Goal: Information Seeking & Learning: Learn about a topic

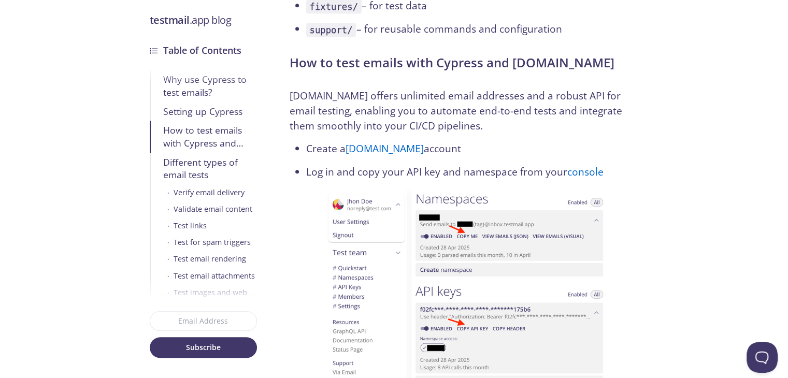
scroll to position [1089, 0]
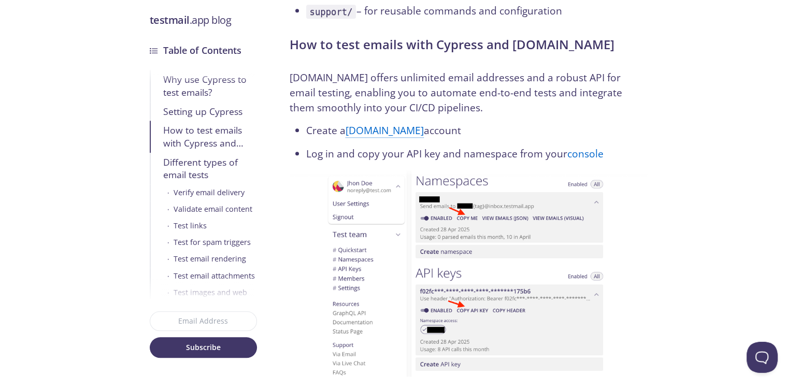
click at [383, 123] on link "testmail.app" at bounding box center [385, 130] width 78 height 15
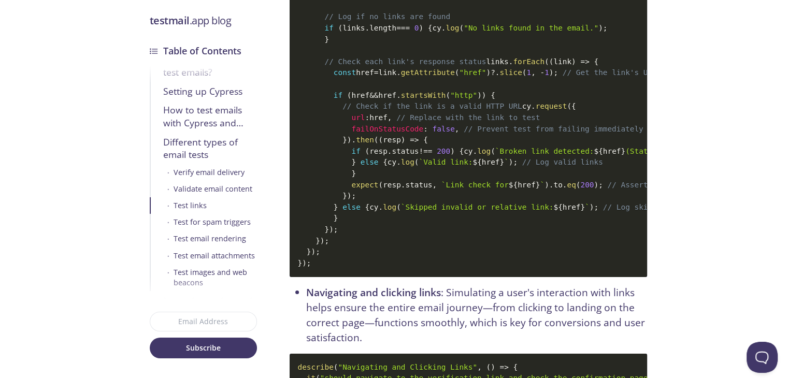
scroll to position [3577, 0]
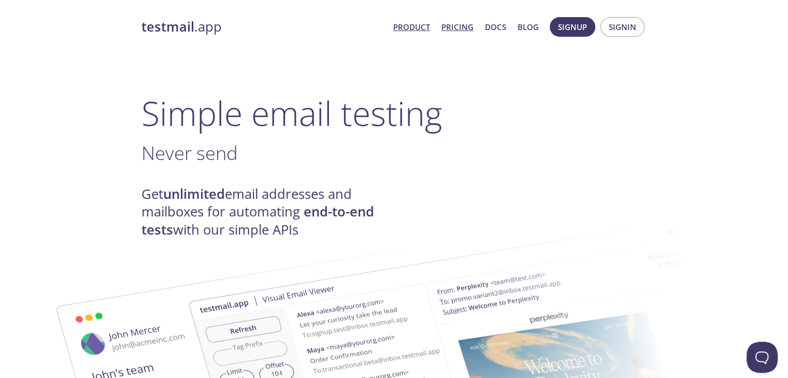
click at [466, 29] on link "Pricing" at bounding box center [458, 26] width 32 height 13
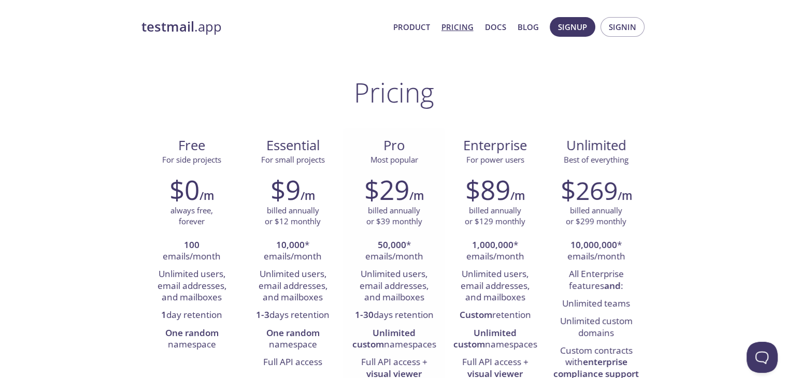
scroll to position [52, 0]
